Goal: Navigation & Orientation: Understand site structure

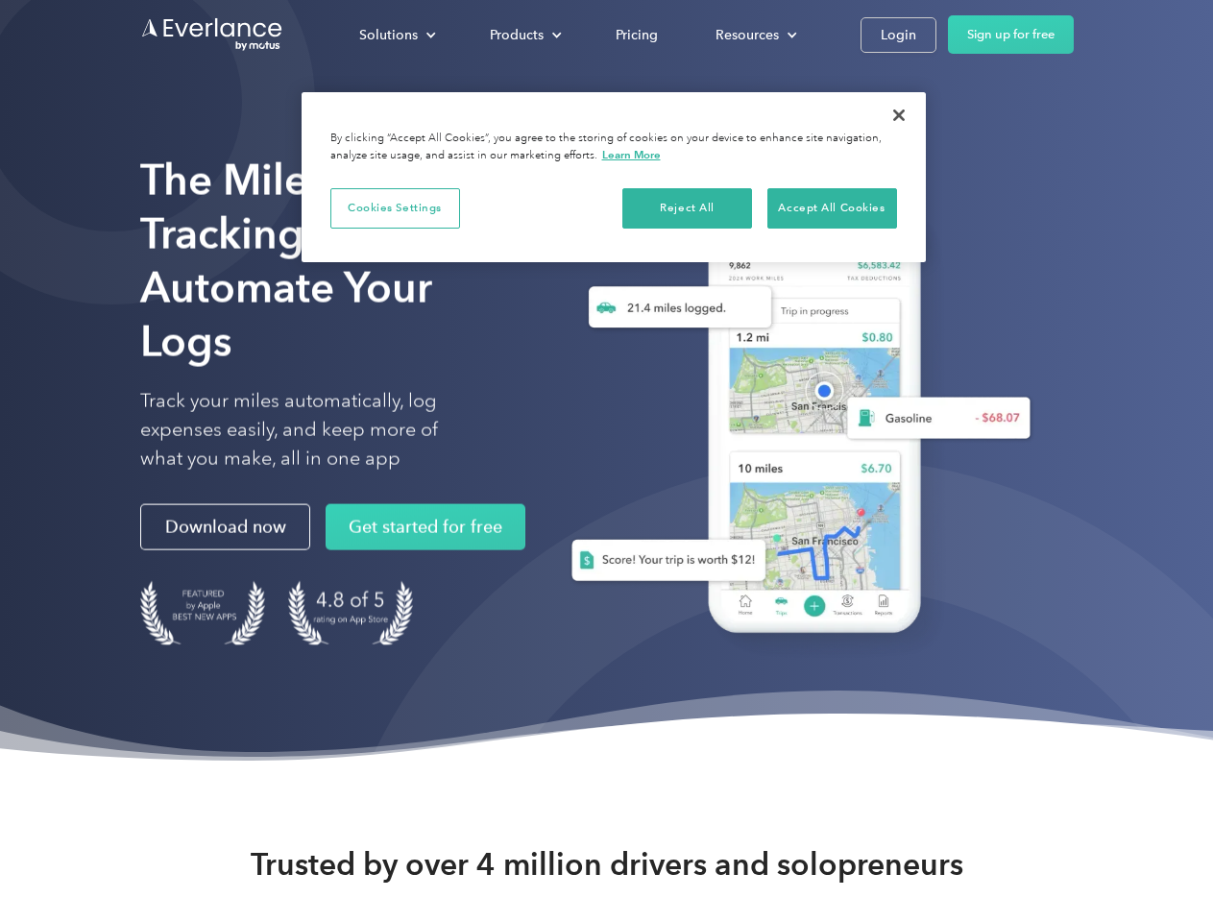
click at [397, 35] on div "Solutions" at bounding box center [388, 35] width 59 height 24
click at [524, 35] on div "Products" at bounding box center [517, 35] width 54 height 24
click at [754, 35] on div "Resources" at bounding box center [747, 35] width 63 height 24
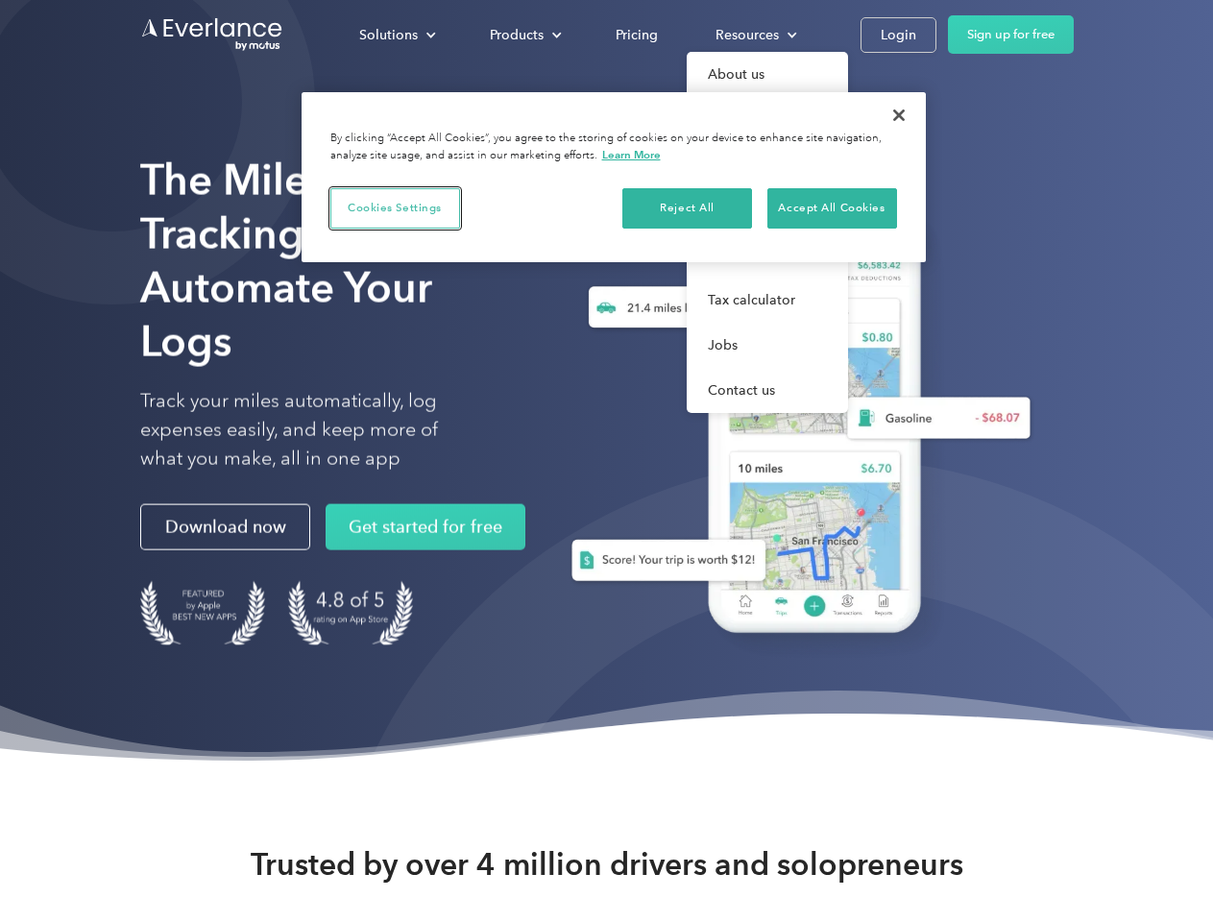
click at [395, 208] on button "Cookies Settings" at bounding box center [395, 208] width 130 height 40
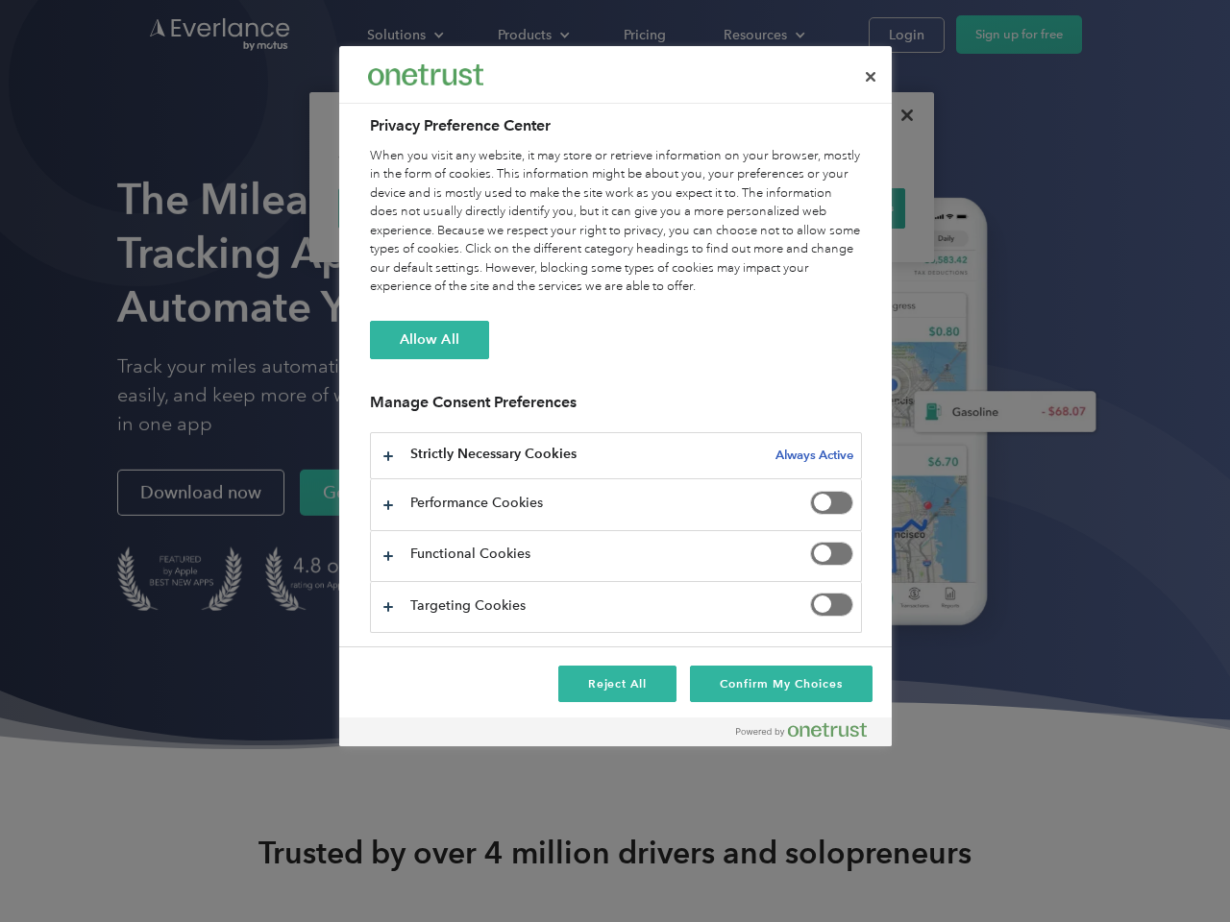
click at [688, 208] on div "When you visit any website, it may store or retrieve information on your browse…" at bounding box center [616, 222] width 492 height 150
click at [832, 208] on div "When you visit any website, it may store or retrieve information on your browse…" at bounding box center [616, 222] width 492 height 150
click at [899, 115] on div at bounding box center [615, 461] width 1230 height 922
